Goal: Task Accomplishment & Management: Complete application form

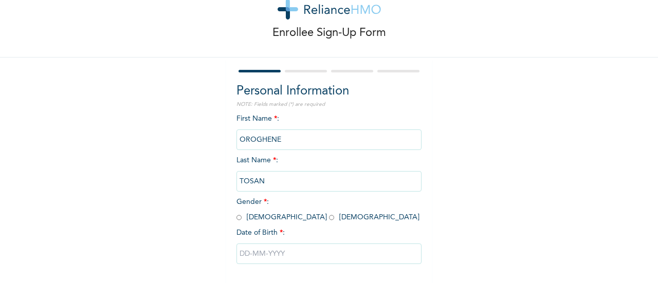
scroll to position [79, 0]
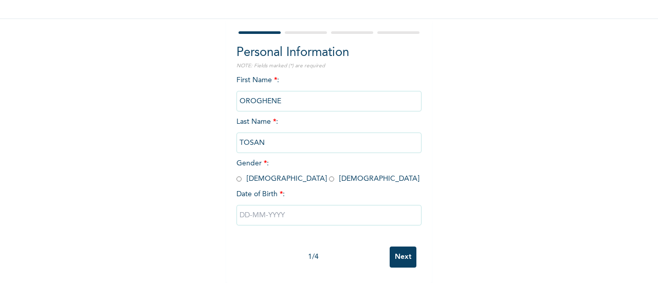
click at [329, 174] on input "radio" at bounding box center [331, 179] width 5 height 10
radio input "true"
click at [246, 209] on input "text" at bounding box center [328, 215] width 185 height 21
select select "8"
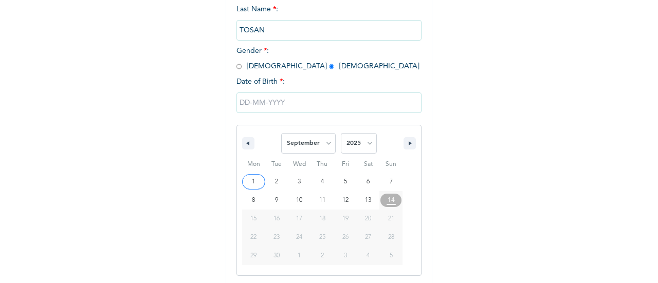
scroll to position [184, 0]
click at [259, 102] on input "text" at bounding box center [328, 101] width 185 height 21
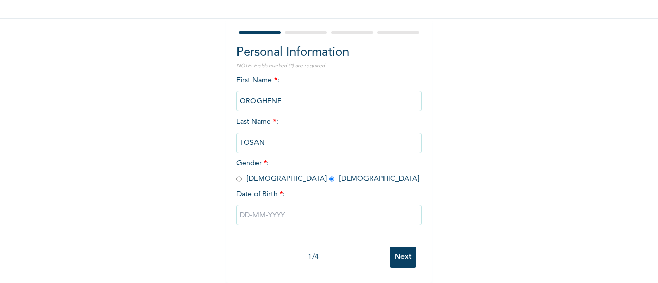
click at [270, 205] on input "text" at bounding box center [328, 215] width 185 height 21
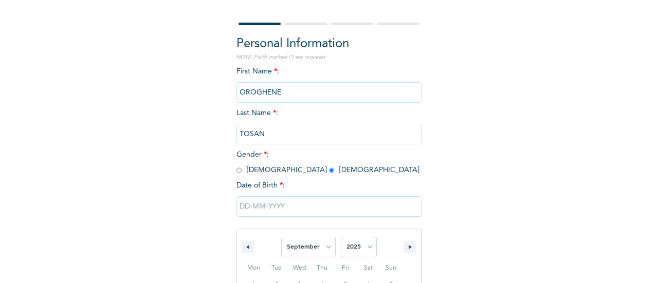
scroll to position [184, 0]
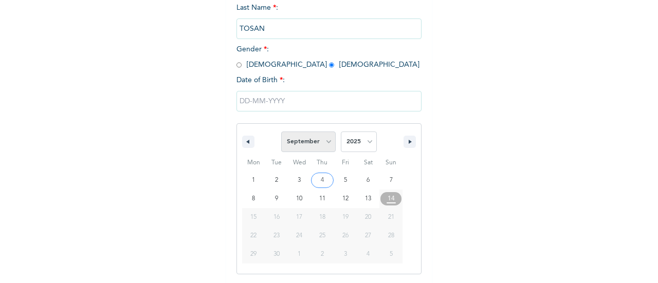
click at [307, 142] on select "January February March April May June July August September October November De…" at bounding box center [308, 142] width 54 height 21
select select "6"
click at [281, 133] on select "January February March April May June July August September October November De…" at bounding box center [308, 142] width 54 height 21
type input "[DATE]"
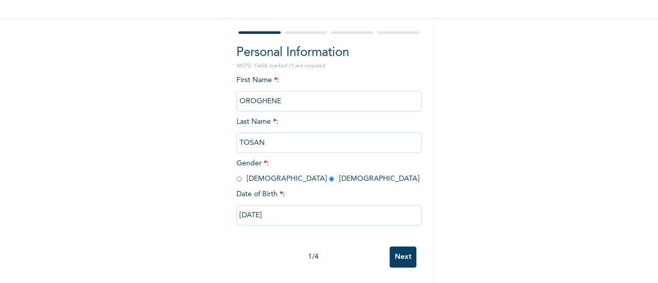
scroll to position [79, 0]
drag, startPoint x: 399, startPoint y: 245, endPoint x: 399, endPoint y: 237, distance: 8.2
click at [399, 247] on input "Next" at bounding box center [402, 257] width 27 height 21
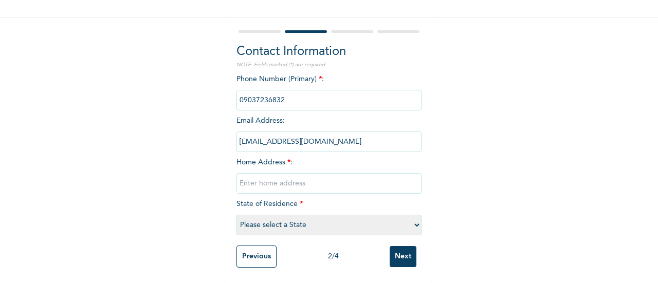
paste input "[STREET_ADDRESS]"
type input "[STREET_ADDRESS]"
click at [278, 216] on select "Please select a State [PERSON_NAME] (FCT) [PERSON_NAME] Ibom [GEOGRAPHIC_DATA] …" at bounding box center [328, 225] width 185 height 21
select select "25"
click at [236, 215] on select "Please select a State [PERSON_NAME] (FCT) [PERSON_NAME] Ibom [GEOGRAPHIC_DATA] …" at bounding box center [328, 225] width 185 height 21
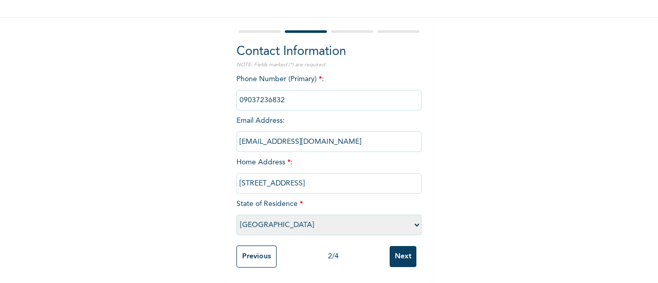
click at [399, 251] on input "Next" at bounding box center [402, 256] width 27 height 21
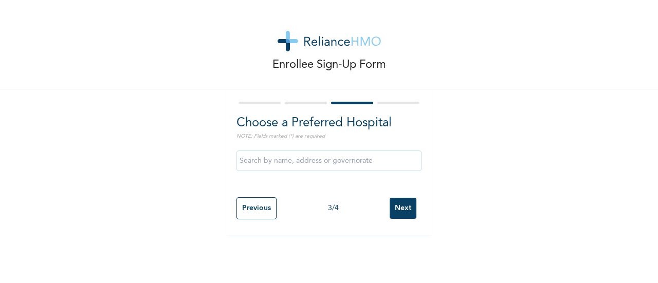
scroll to position [0, 0]
click at [397, 208] on input "Next" at bounding box center [402, 208] width 27 height 21
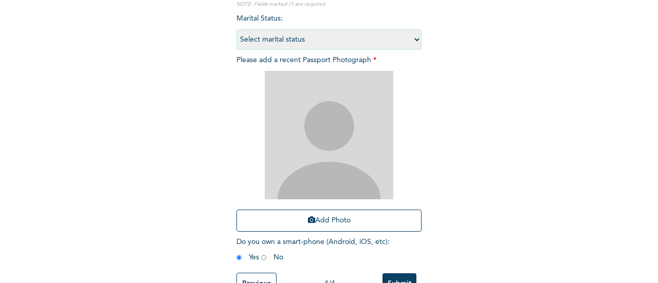
scroll to position [154, 0]
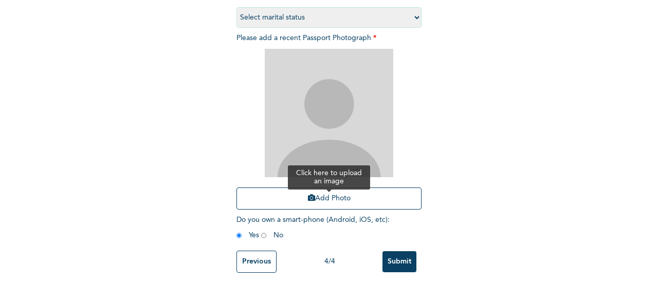
click at [325, 197] on button "Add Photo" at bounding box center [328, 198] width 185 height 22
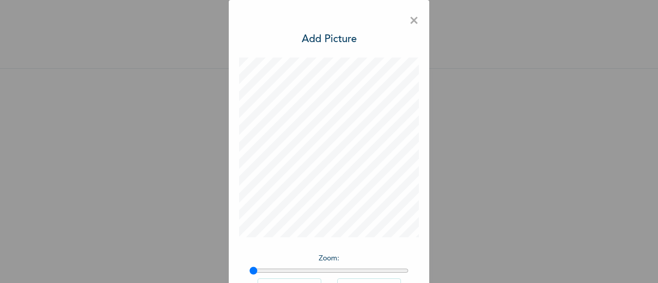
scroll to position [75, 0]
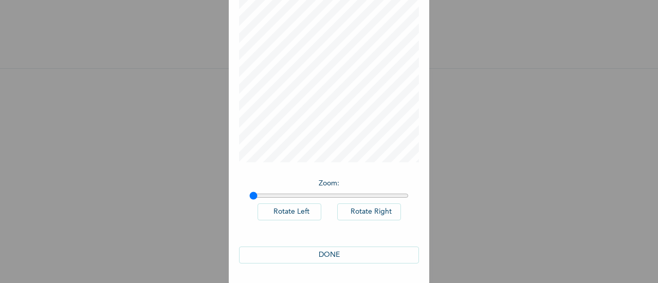
click at [328, 251] on button "DONE" at bounding box center [329, 255] width 180 height 17
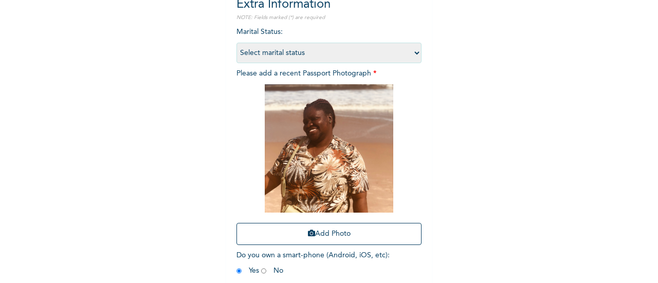
scroll to position [167, 0]
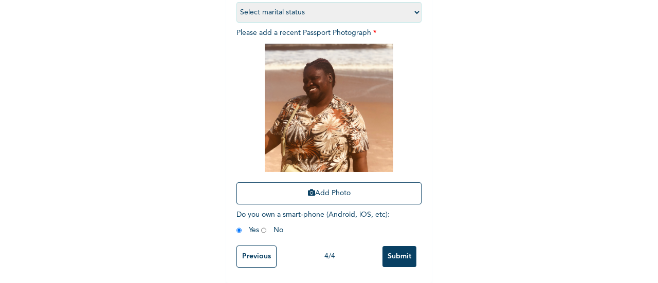
click at [392, 246] on input "Submit" at bounding box center [399, 256] width 34 height 21
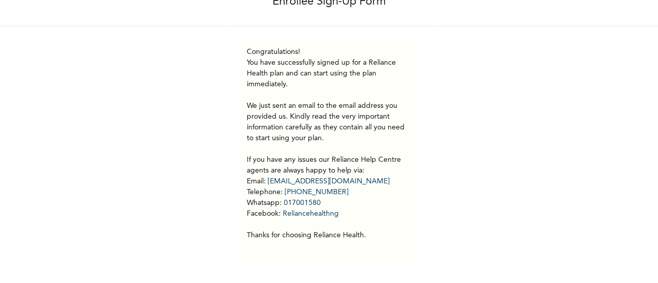
scroll to position [71, 0]
